Goal: Information Seeking & Learning: Learn about a topic

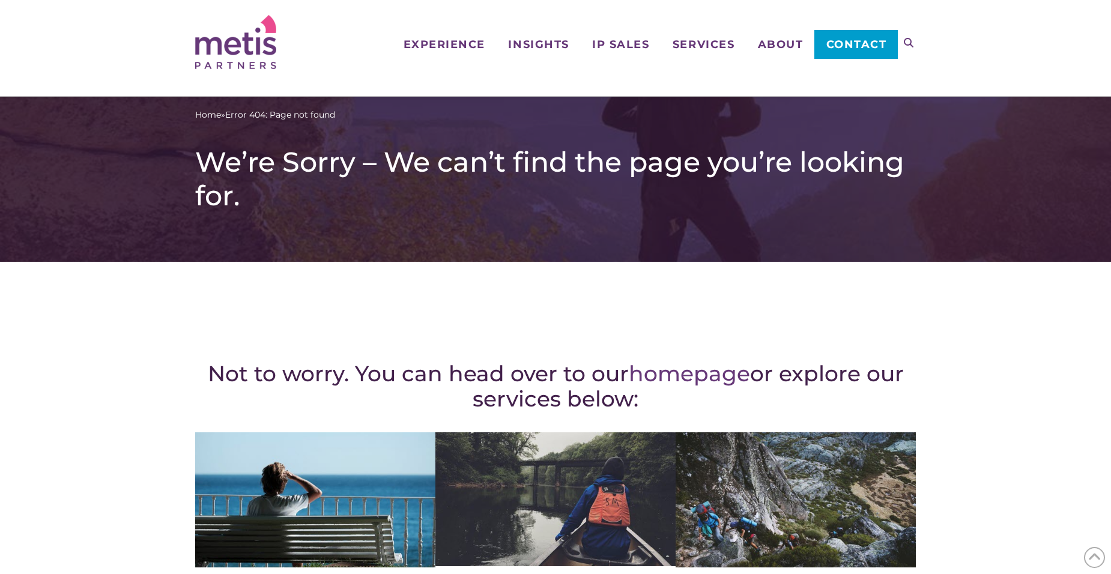
scroll to position [120, 0]
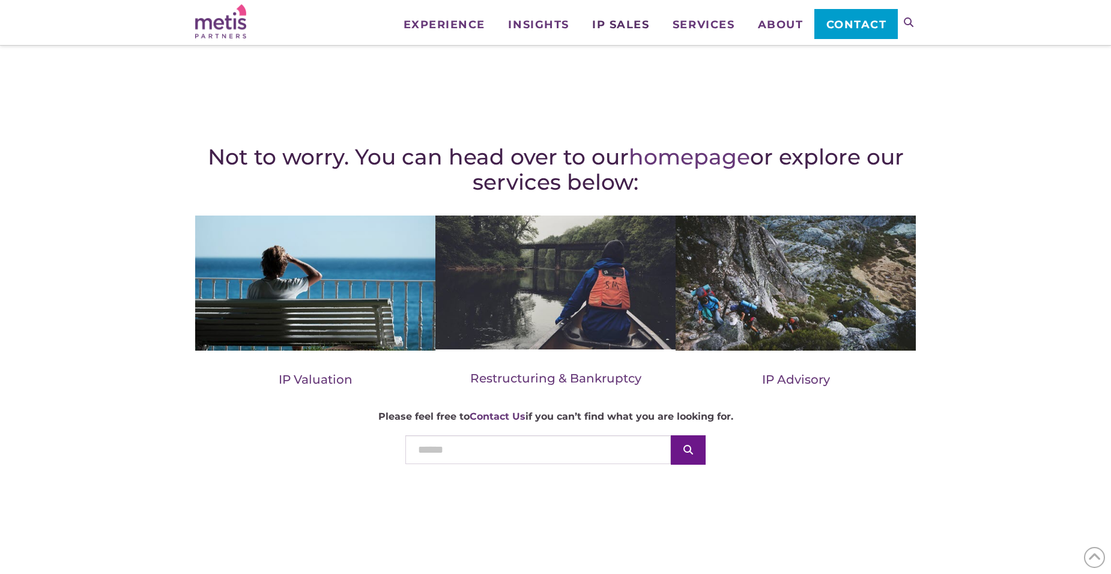
click at [612, 26] on span "IP Sales" at bounding box center [620, 24] width 57 height 11
click at [623, 83] on link "IP Assets for Sale" at bounding box center [640, 91] width 120 height 31
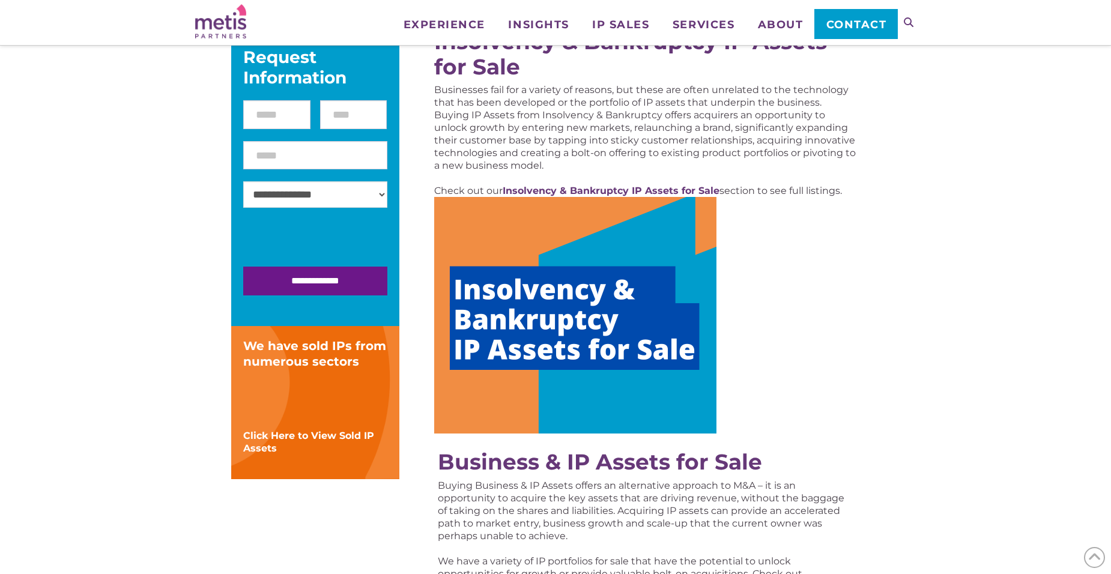
scroll to position [180, 0]
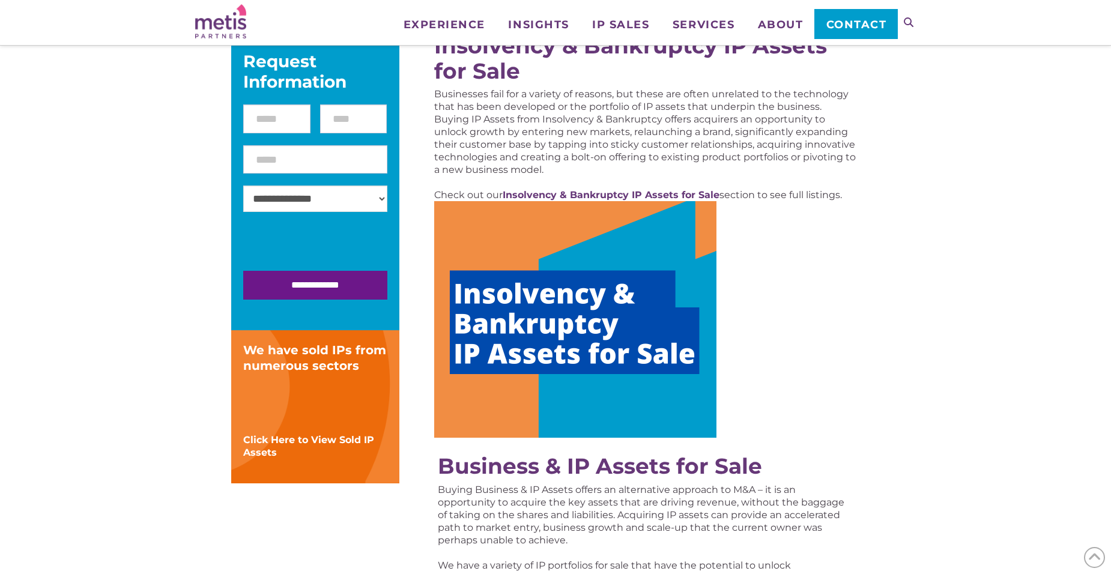
click at [550, 295] on img at bounding box center [575, 319] width 282 height 237
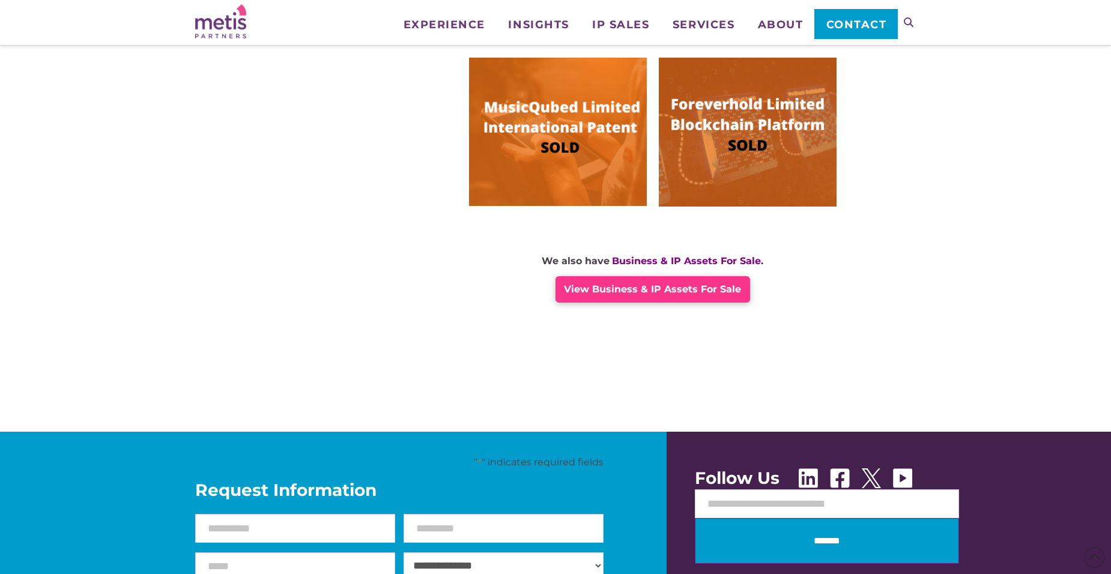
scroll to position [841, 0]
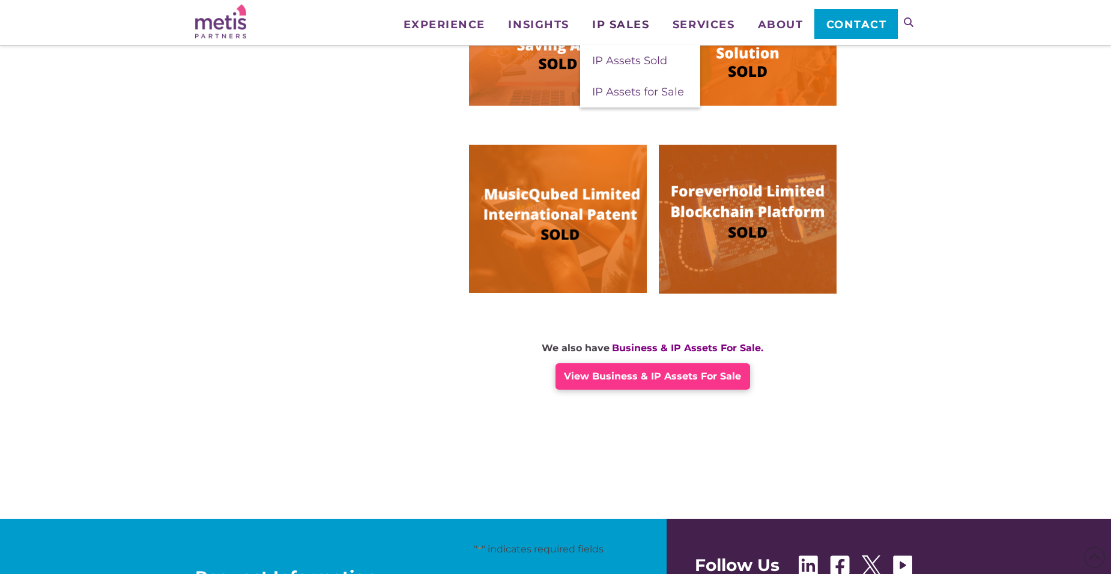
click at [619, 30] on span "IP Sales" at bounding box center [620, 24] width 57 height 11
click at [622, 89] on span "IP Assets for Sale" at bounding box center [638, 91] width 92 height 13
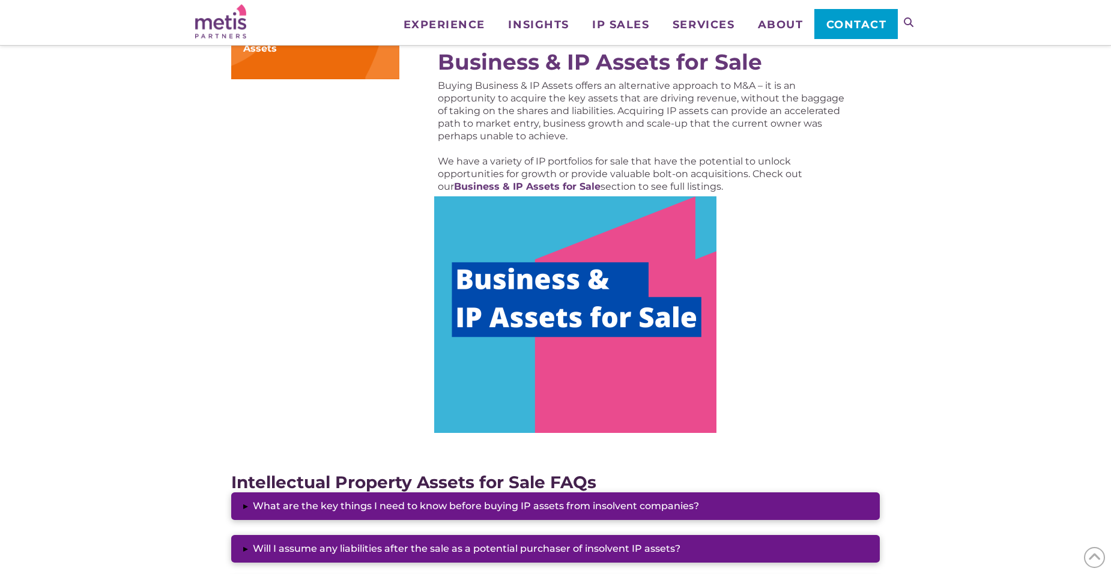
scroll to position [601, 0]
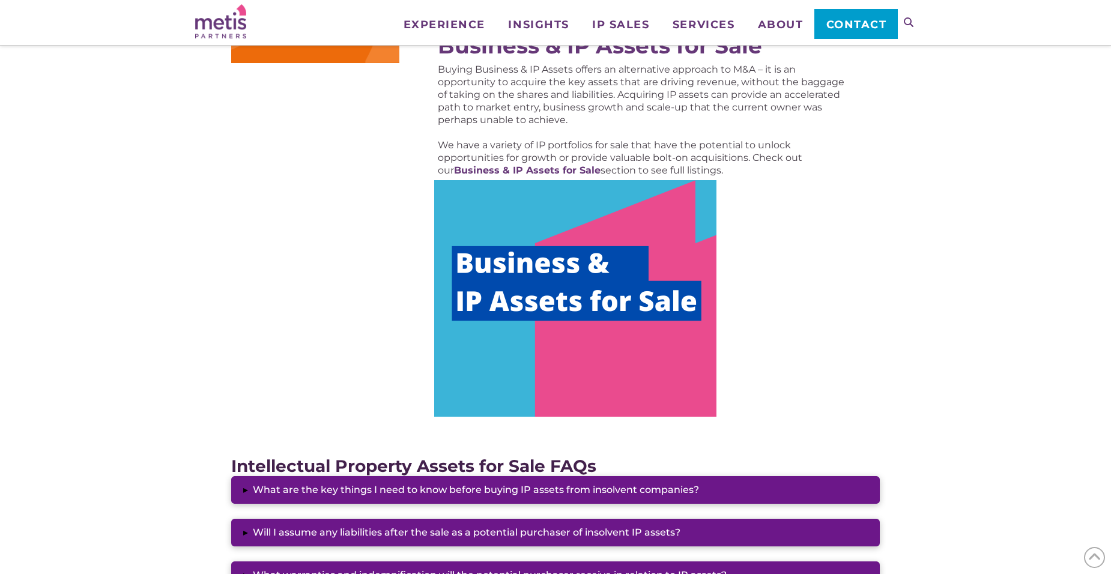
click at [602, 242] on img at bounding box center [575, 298] width 282 height 237
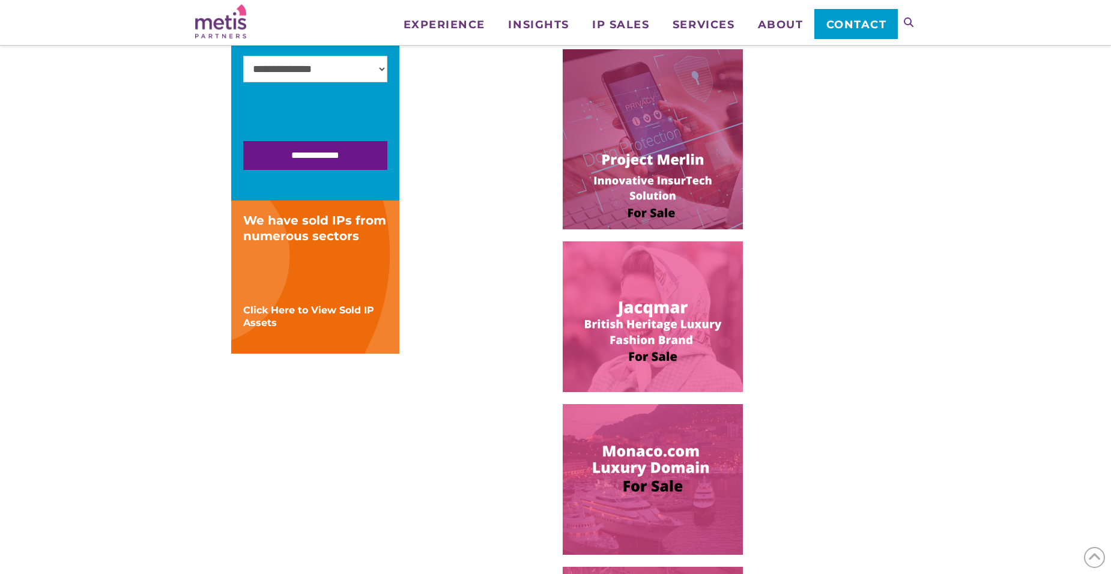
scroll to position [360, 0]
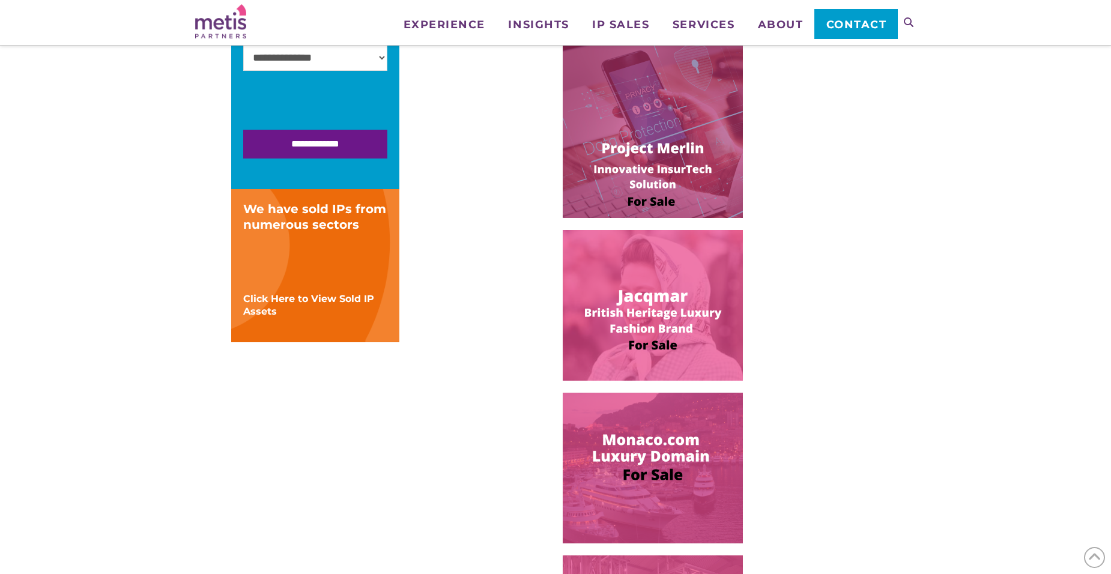
click at [635, 193] on img at bounding box center [653, 128] width 180 height 180
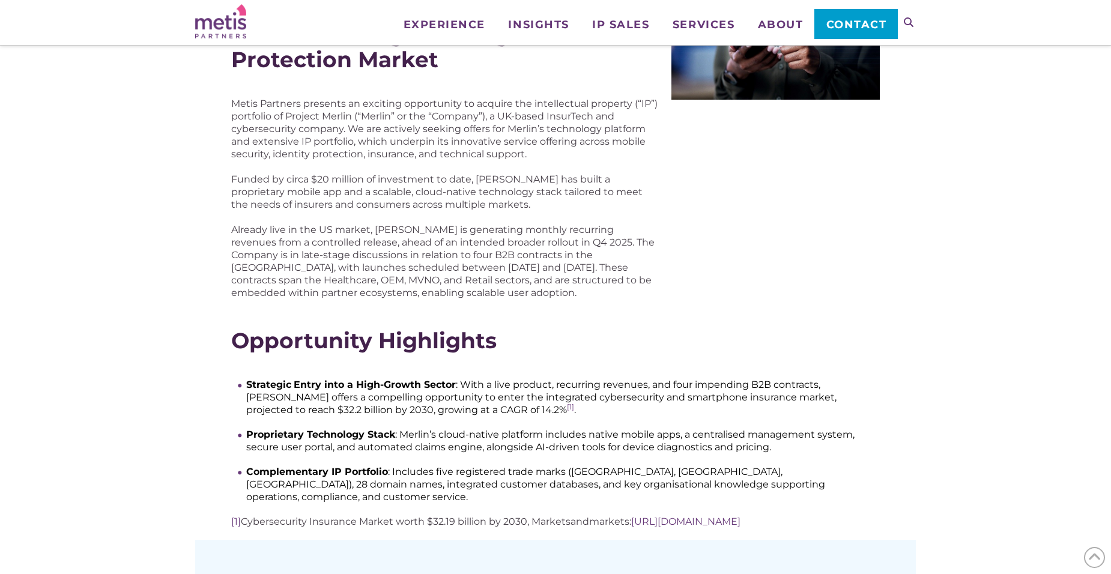
scroll to position [240, 0]
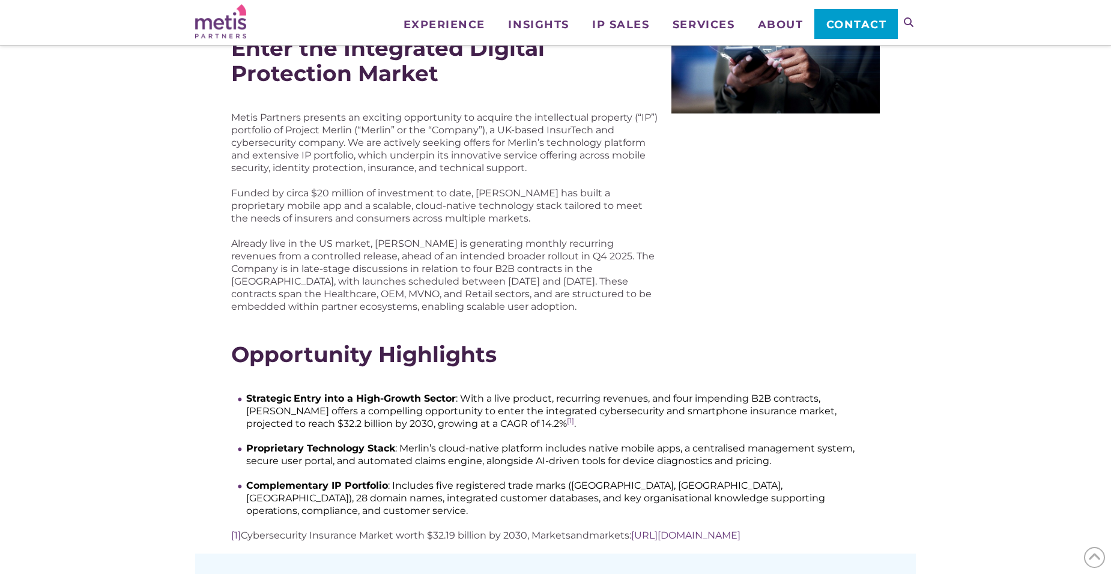
click at [543, 135] on p "Metis Partners presents an exciting opportunity to acquire the intellectual pro…" at bounding box center [445, 142] width 428 height 63
